Goal: Task Accomplishment & Management: Complete application form

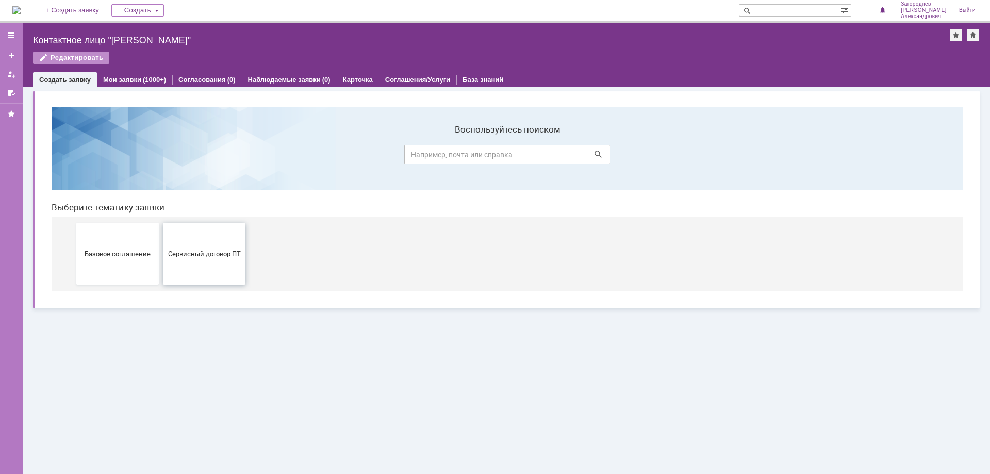
click at [209, 257] on span "Сервисный договор ПТ" at bounding box center [204, 254] width 76 height 8
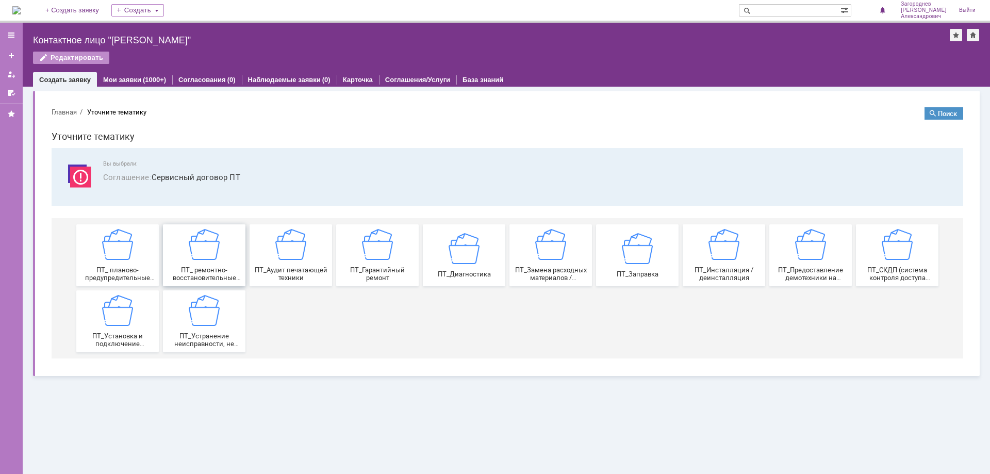
click at [220, 257] on div "ПТ_ ремонтно-восстановительные работы (РВР)" at bounding box center [204, 255] width 76 height 53
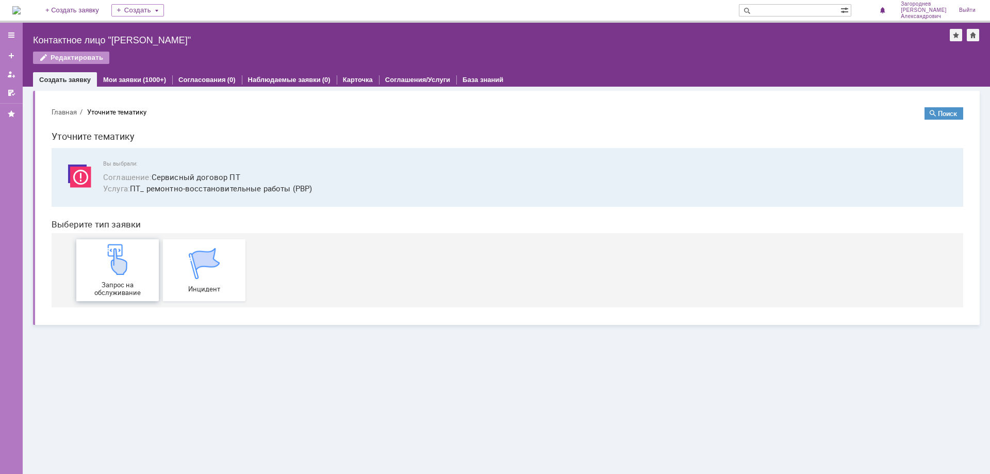
click at [134, 272] on div "Запрос на обслуживание" at bounding box center [117, 270] width 76 height 53
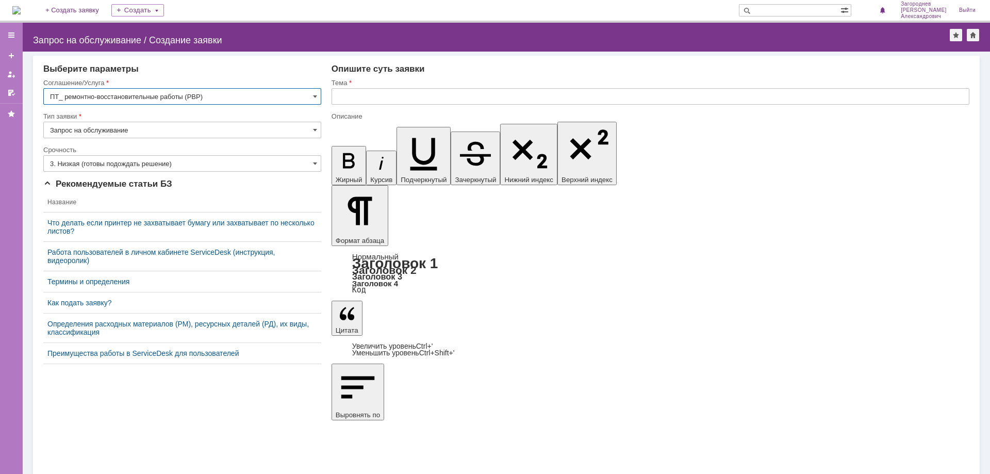
click at [395, 98] on input "text" at bounding box center [651, 96] width 638 height 17
type input "замятие бумаги"
click at [274, 165] on input "3. Низкая (готовы подождать решение)" at bounding box center [182, 163] width 278 height 17
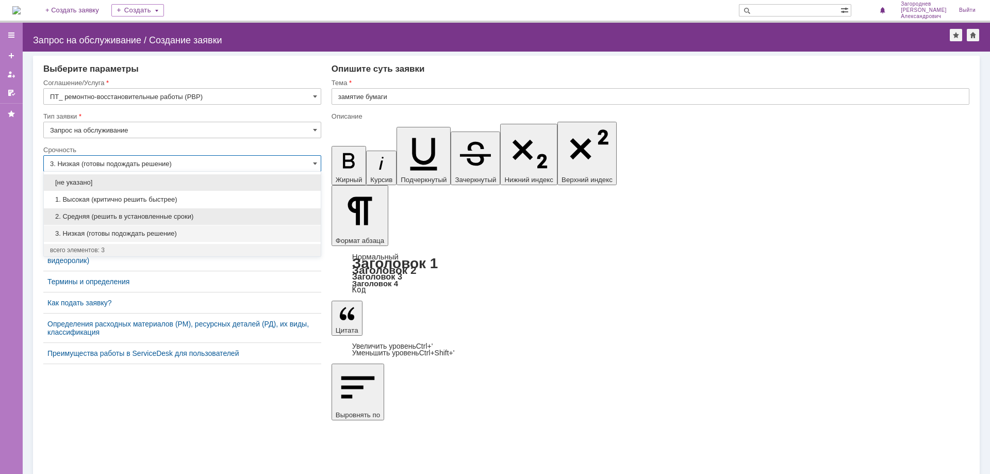
click at [148, 213] on span "2. Средняя (решить в установленные сроки)" at bounding box center [182, 217] width 265 height 8
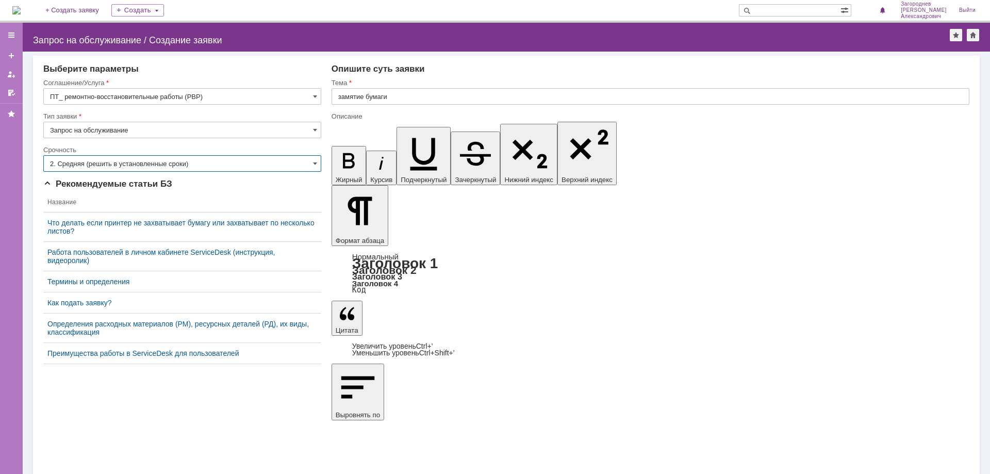
type input "2. Средняя (решить в установленные сроки)"
drag, startPoint x: 71, startPoint y: 387, endPoint x: 59, endPoint y: 406, distance: 22.0
